Goal: Check status: Check status

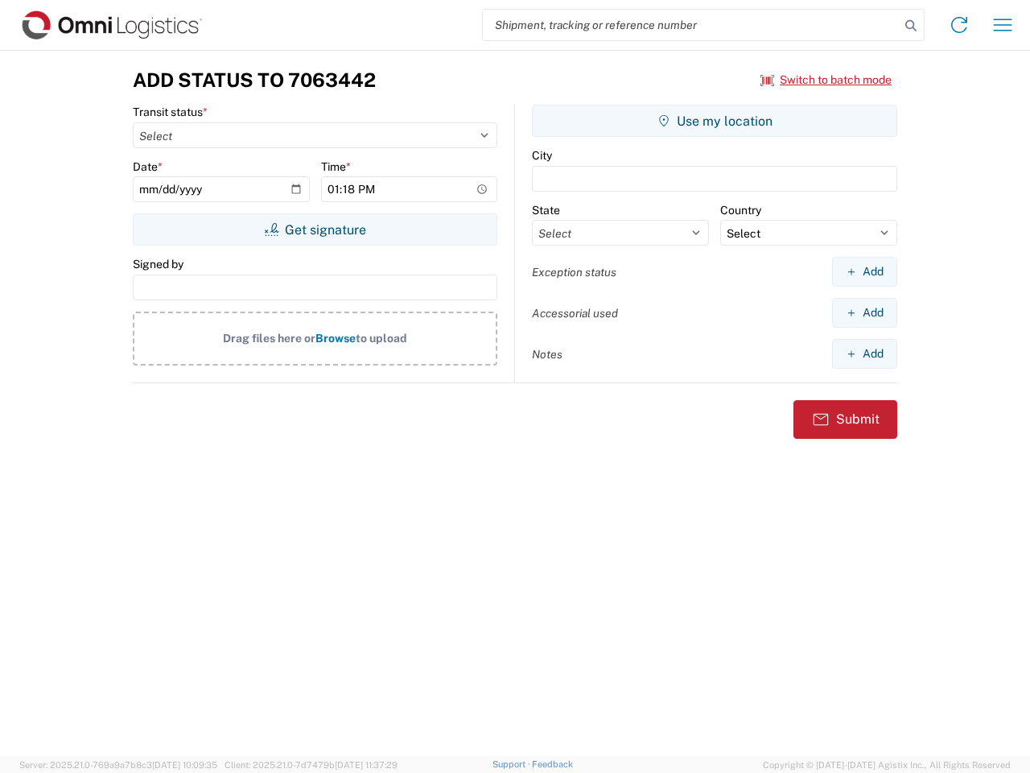
click at [692, 25] on input "search" at bounding box center [691, 25] width 417 height 31
click at [911, 26] on icon at bounding box center [911, 25] width 23 height 23
click at [960, 25] on icon at bounding box center [960, 25] width 26 height 26
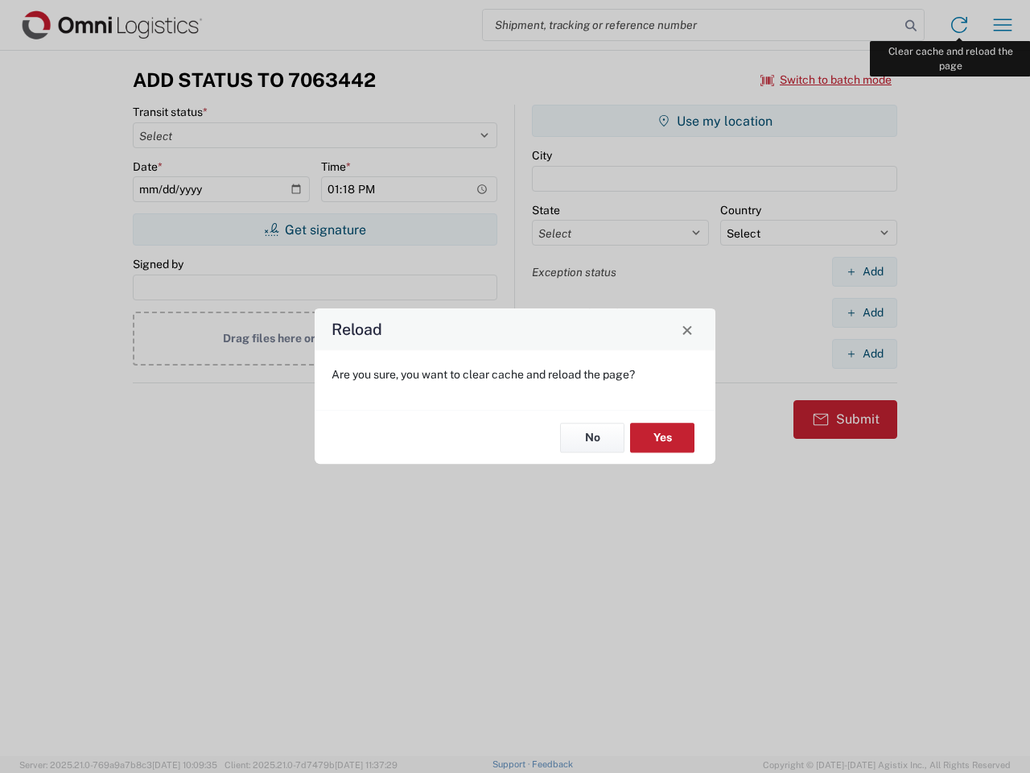
click at [1003, 25] on div "Reload Are you sure, you want to clear cache and reload the page? No Yes" at bounding box center [515, 386] width 1030 height 773
click at [827, 80] on div "Reload Are you sure, you want to clear cache and reload the page? No Yes" at bounding box center [515, 386] width 1030 height 773
click at [315, 229] on div "Reload Are you sure, you want to clear cache and reload the page? No Yes" at bounding box center [515, 386] width 1030 height 773
click at [715, 121] on div "Reload Are you sure, you want to clear cache and reload the page? No Yes" at bounding box center [515, 386] width 1030 height 773
click at [865, 271] on div "Reload Are you sure, you want to clear cache and reload the page? No Yes" at bounding box center [515, 386] width 1030 height 773
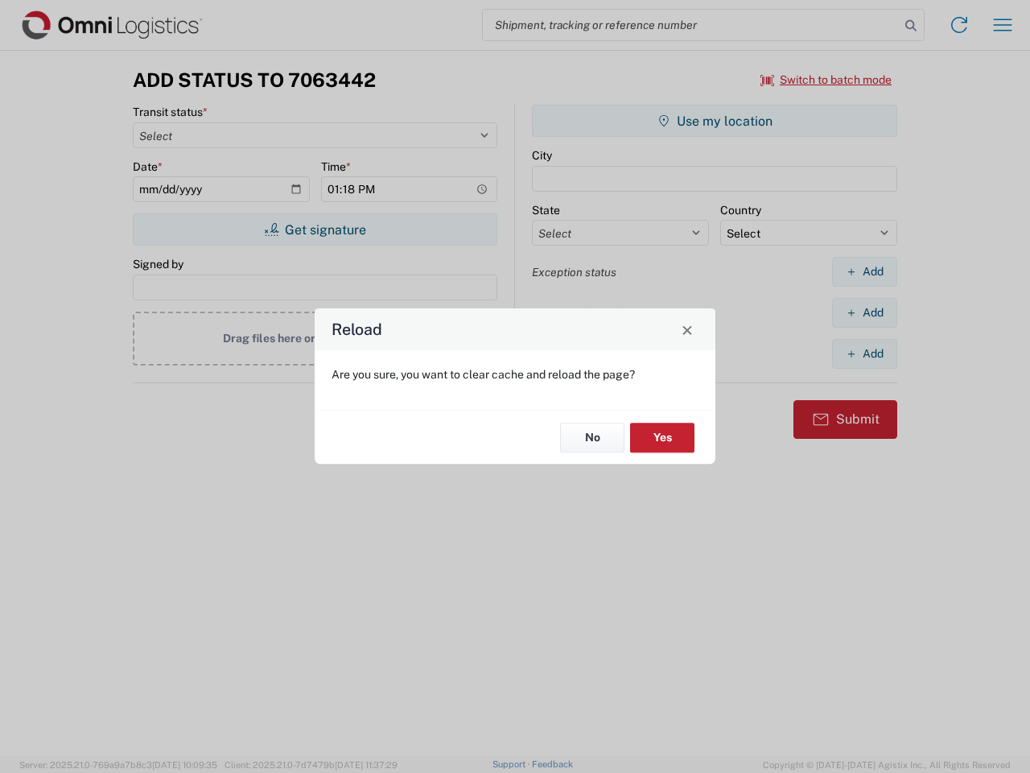
click at [865, 312] on div "Reload Are you sure, you want to clear cache and reload the page? No Yes" at bounding box center [515, 386] width 1030 height 773
click at [865, 353] on div "Reload Are you sure, you want to clear cache and reload the page? No Yes" at bounding box center [515, 386] width 1030 height 773
